Goal: Task Accomplishment & Management: Use online tool/utility

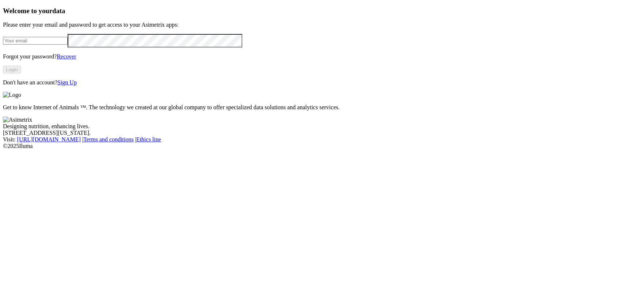
type input "[EMAIL_ADDRESS][DOMAIN_NAME]"
click at [21, 73] on button "Login" at bounding box center [12, 70] width 18 height 8
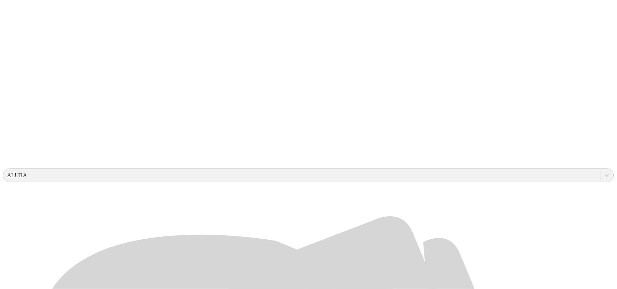
scroll to position [137, 0]
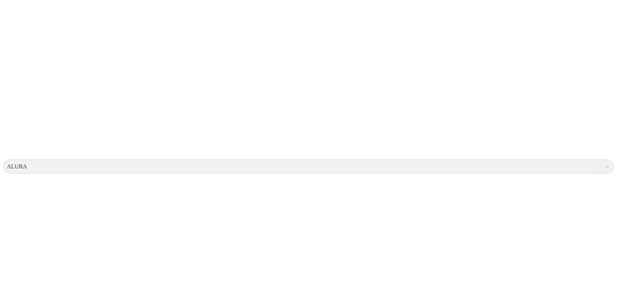
scroll to position [0, 0]
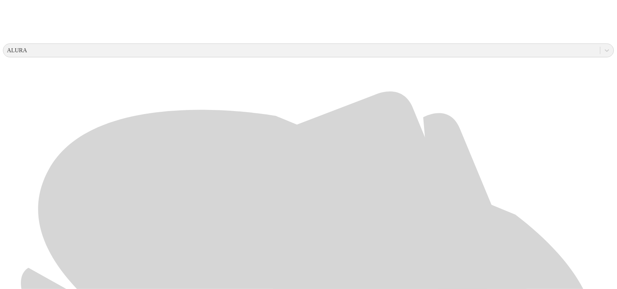
scroll to position [274, 0]
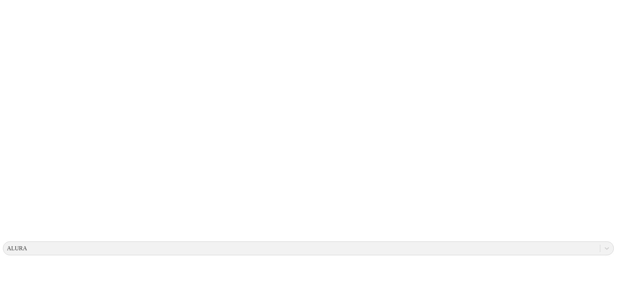
scroll to position [0, 0]
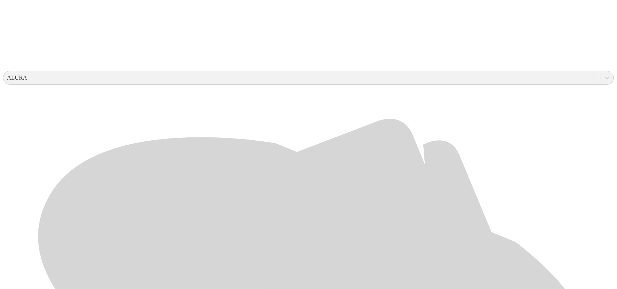
scroll to position [274, 0]
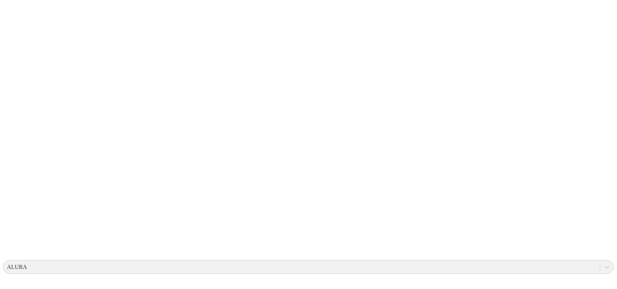
scroll to position [0, 0]
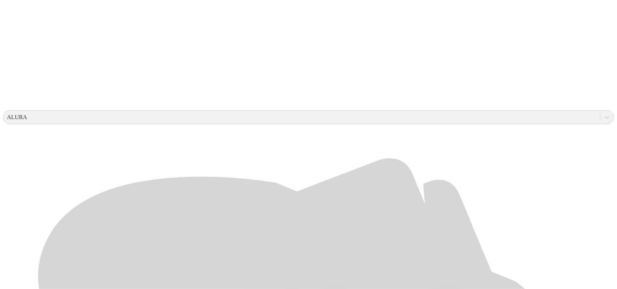
scroll to position [228, 0]
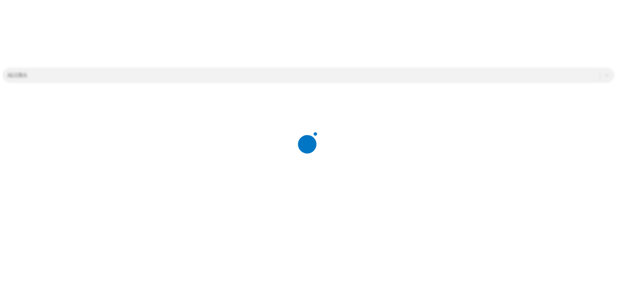
scroll to position [0, 0]
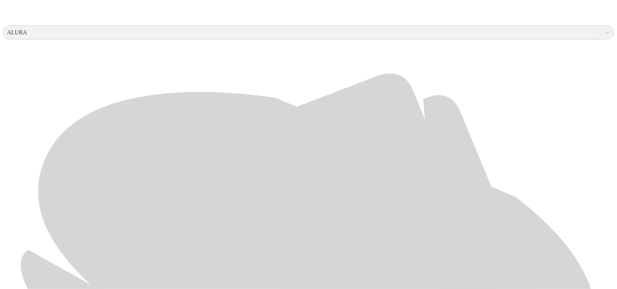
scroll to position [328, 0]
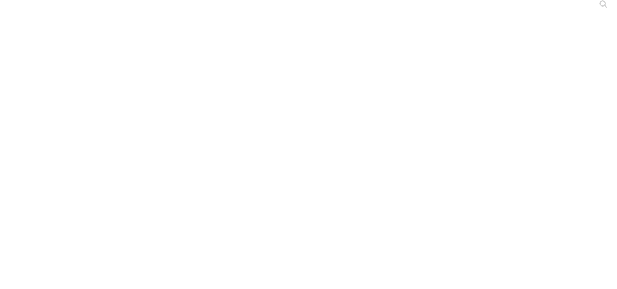
scroll to position [0, 0]
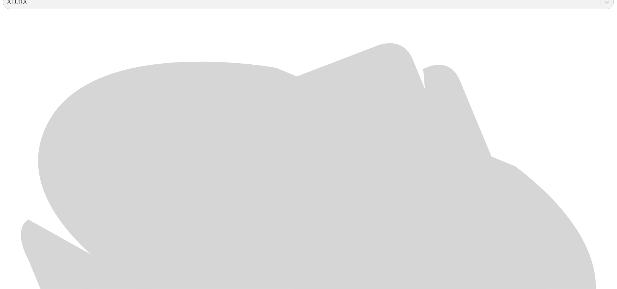
scroll to position [328, 0]
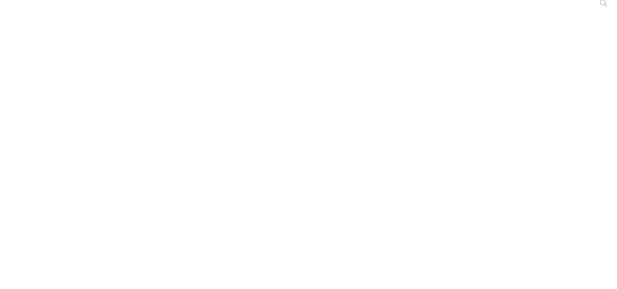
scroll to position [0, 0]
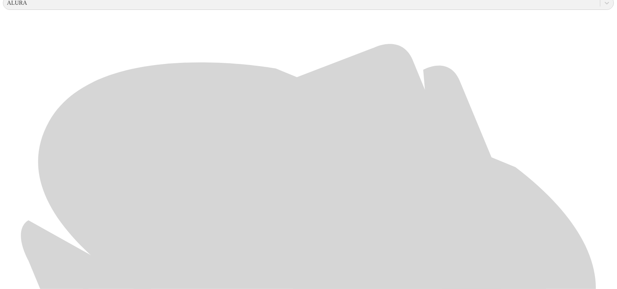
scroll to position [328, 0]
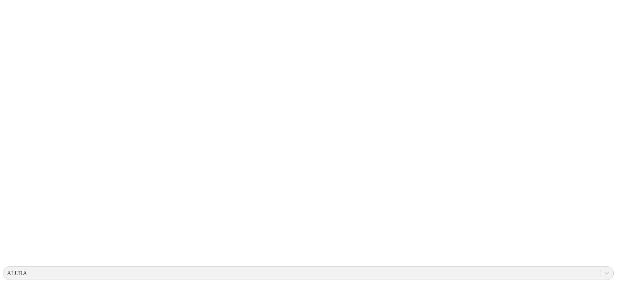
scroll to position [0, 0]
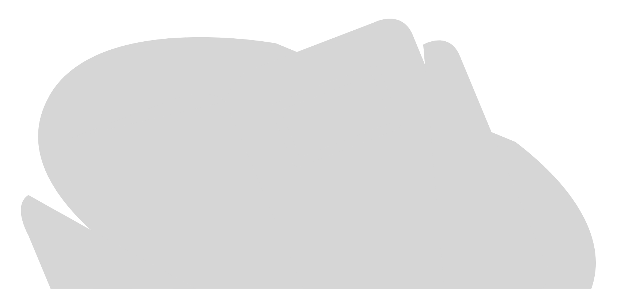
scroll to position [328, 0]
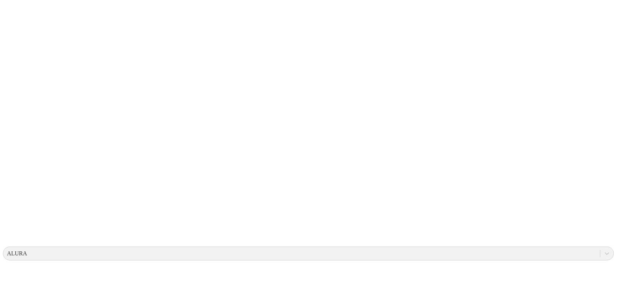
scroll to position [0, 0]
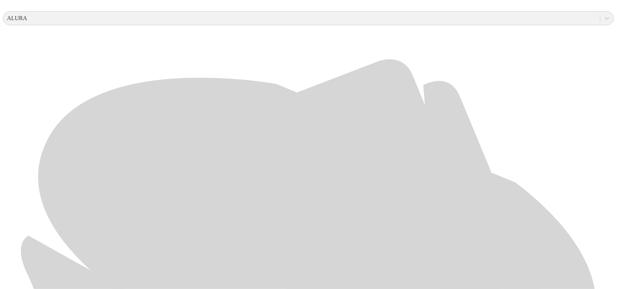
scroll to position [328, 0]
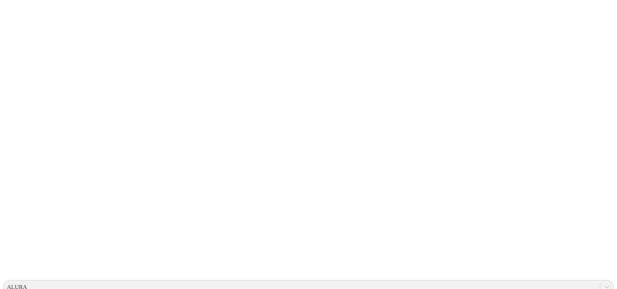
scroll to position [0, 0]
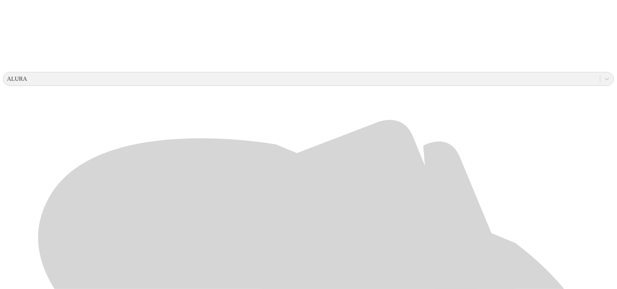
scroll to position [228, 0]
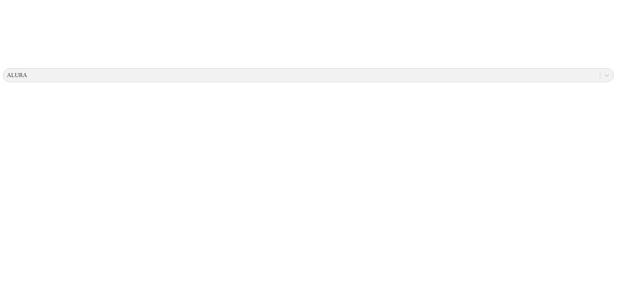
scroll to position [0, 0]
